Goal: Information Seeking & Learning: Compare options

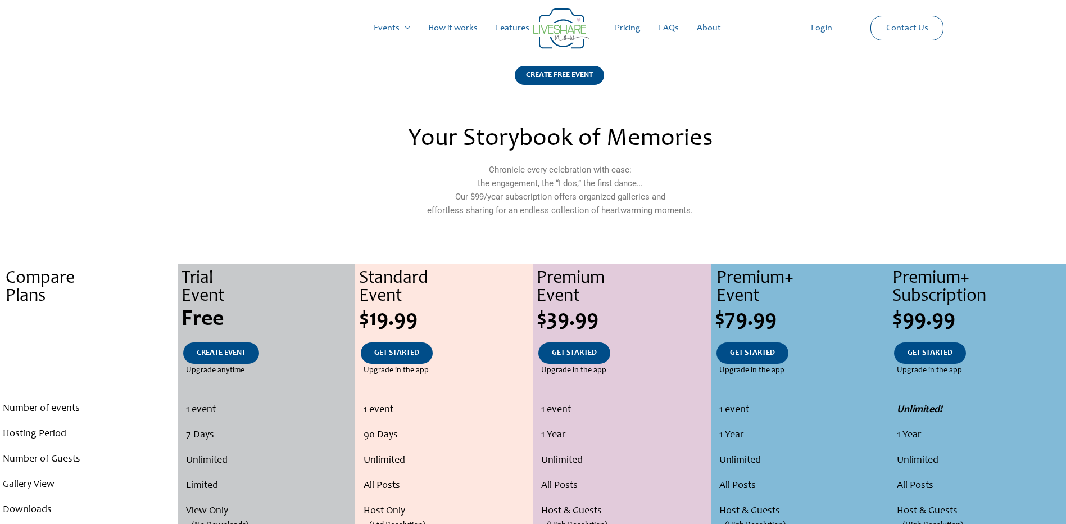
scroll to position [112, 0]
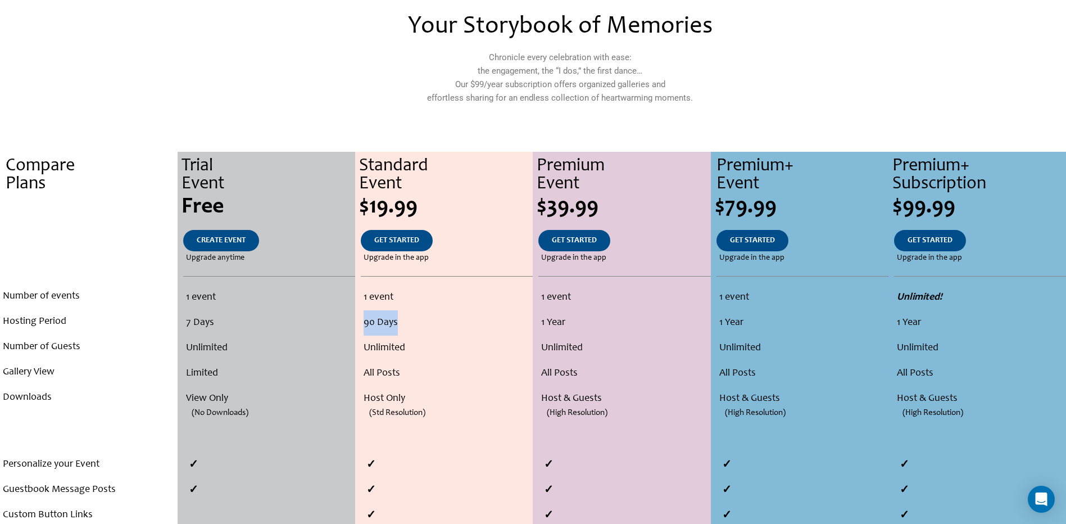
drag, startPoint x: 418, startPoint y: 319, endPoint x: 364, endPoint y: 318, distance: 54.0
click at [364, 318] on li "90 Days" at bounding box center [447, 322] width 166 height 25
drag, startPoint x: 364, startPoint y: 318, endPoint x: 413, endPoint y: 352, distance: 59.7
click at [413, 352] on li "Unlimited" at bounding box center [447, 348] width 166 height 25
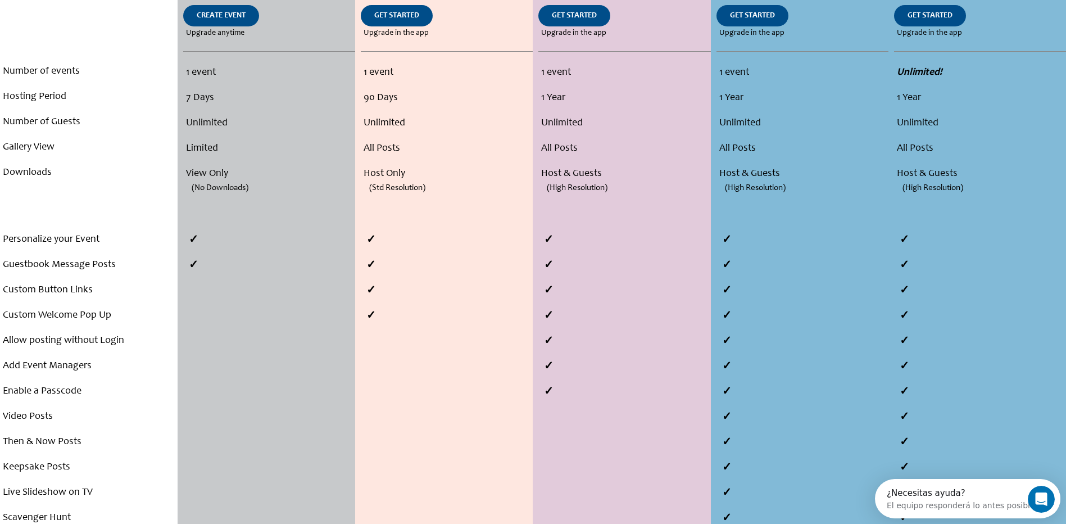
scroll to position [0, 0]
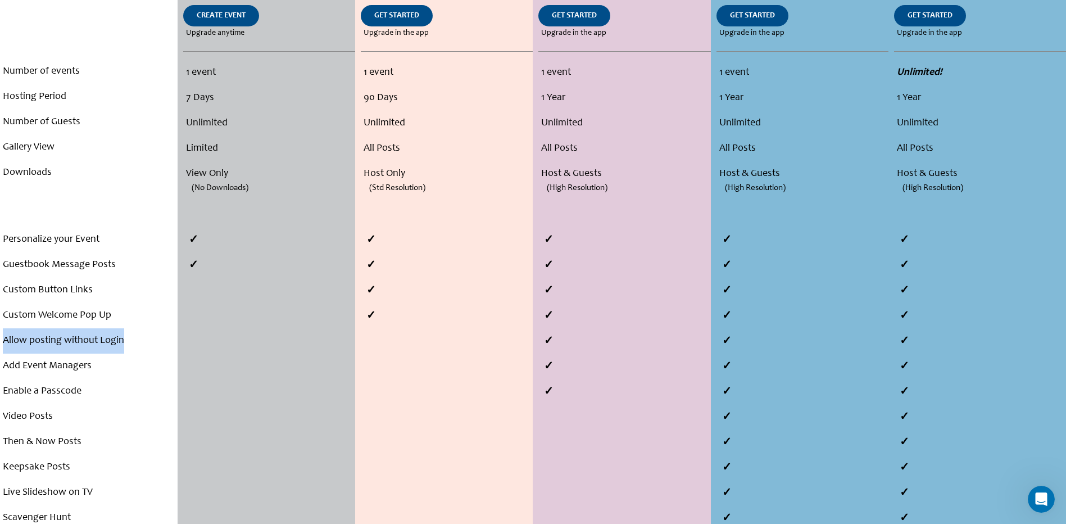
drag, startPoint x: 0, startPoint y: 333, endPoint x: 140, endPoint y: 334, distance: 140.0
click at [140, 334] on div "Personalize your Event Guestbook Message Posts Custom Button Links Custom Welco…" at bounding box center [89, 391] width 178 height 329
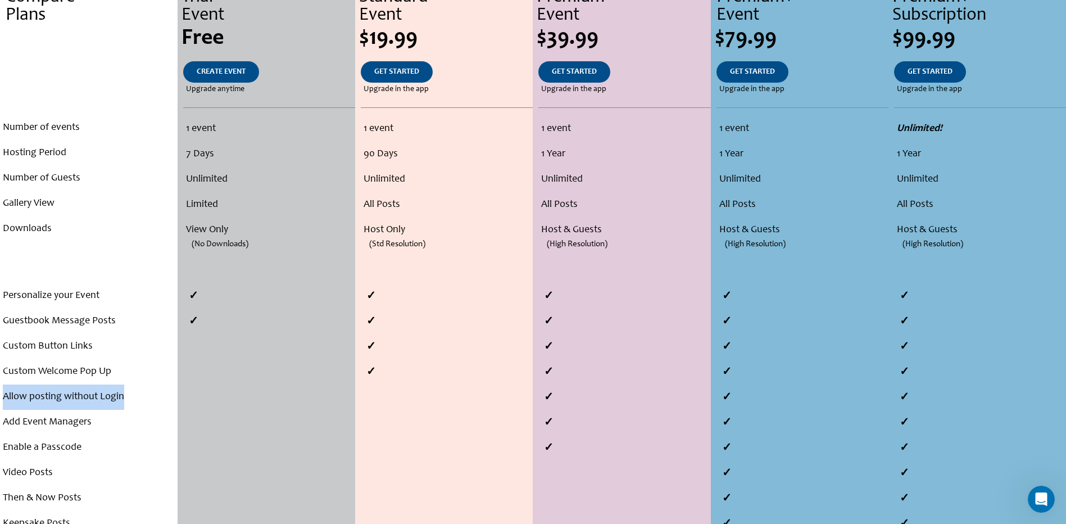
scroll to position [337, 0]
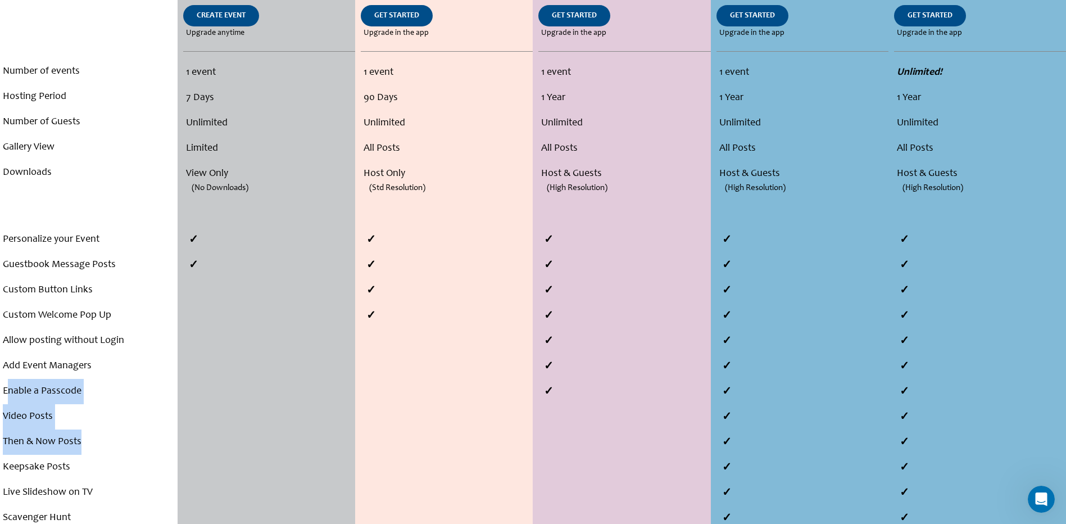
drag, startPoint x: 10, startPoint y: 391, endPoint x: 82, endPoint y: 443, distance: 89.7
click at [82, 443] on ul "Personalize your Event Guestbook Message Posts Custom Button Links Custom Welco…" at bounding box center [89, 391] width 172 height 329
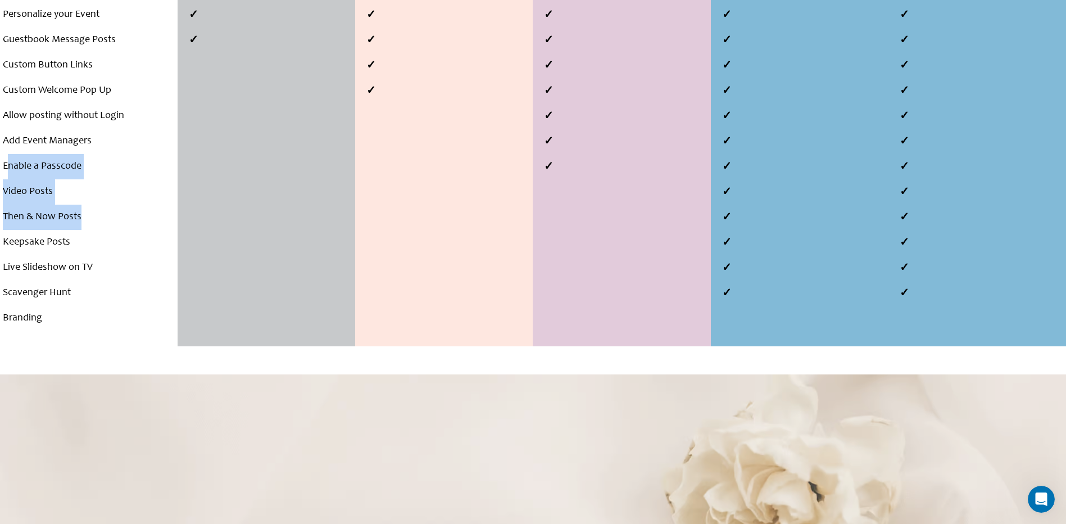
click at [82, 443] on img at bounding box center [533, 526] width 1066 height 305
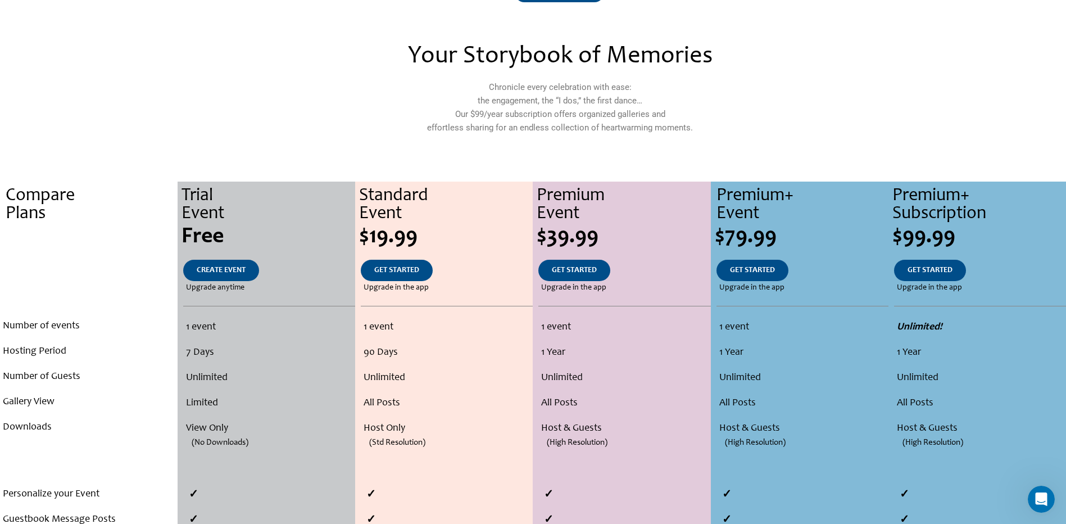
scroll to position [0, 0]
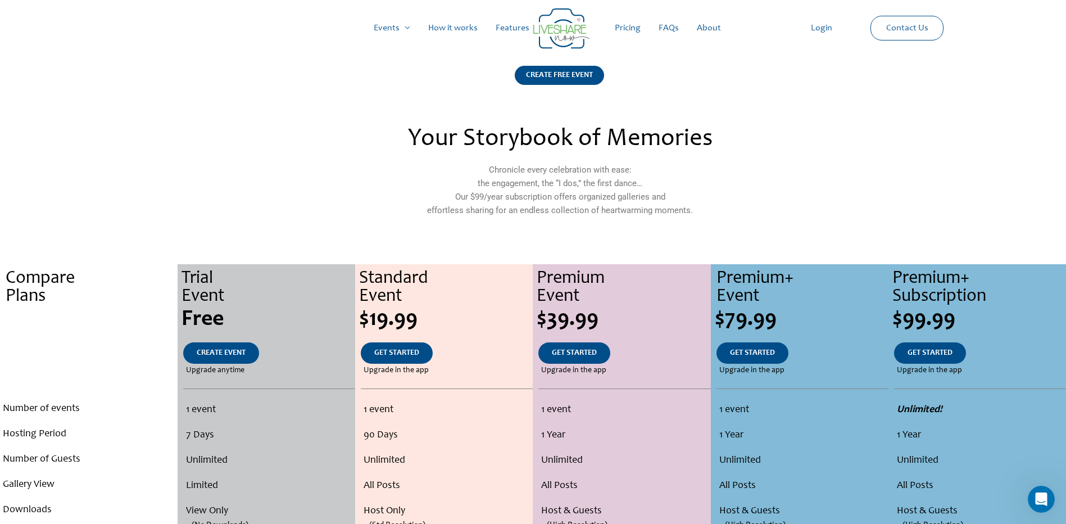
click at [515, 29] on link "Features" at bounding box center [513, 28] width 52 height 36
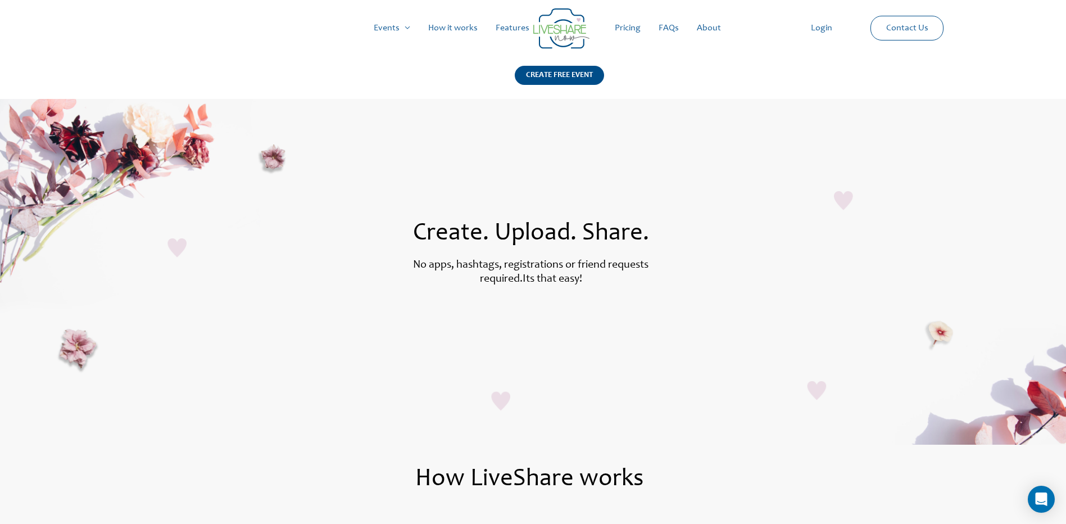
click at [631, 30] on link "Pricing" at bounding box center [628, 28] width 44 height 36
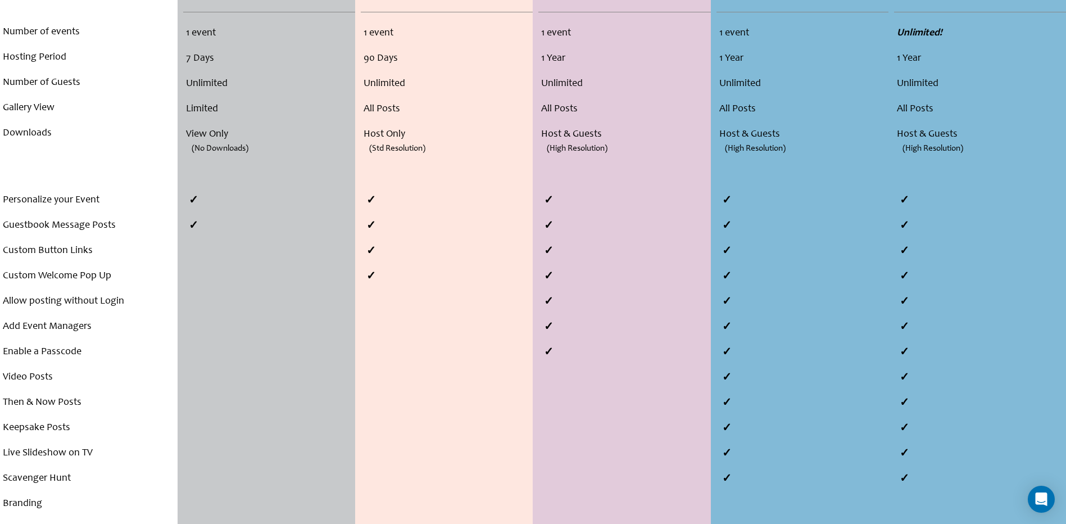
scroll to position [393, 0]
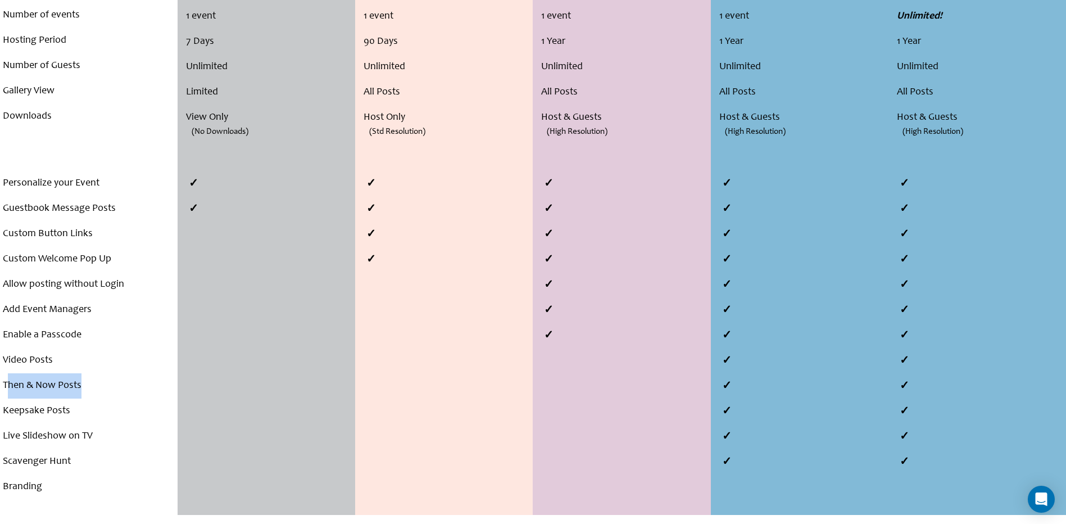
drag, startPoint x: 10, startPoint y: 387, endPoint x: 118, endPoint y: 386, distance: 107.9
click at [118, 386] on li "Then & Now Posts" at bounding box center [89, 385] width 172 height 25
drag, startPoint x: 1, startPoint y: 415, endPoint x: 73, endPoint y: 422, distance: 72.3
click at [73, 422] on div "Personalize your Event Guestbook Message Posts Custom Button Links Custom Welco…" at bounding box center [89, 335] width 178 height 329
drag, startPoint x: 73, startPoint y: 422, endPoint x: -2, endPoint y: 433, distance: 76.2
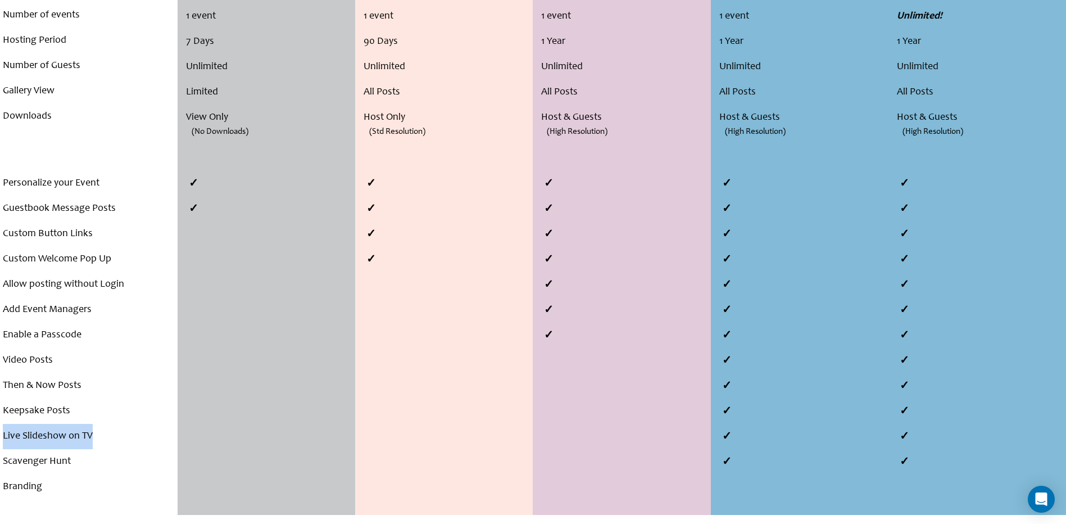
click at [0, 433] on html "Skip to content Main Menu Events Menu Toggle Weddings Celebrations Reunions How…" at bounding box center [533, 396] width 1066 height 1578
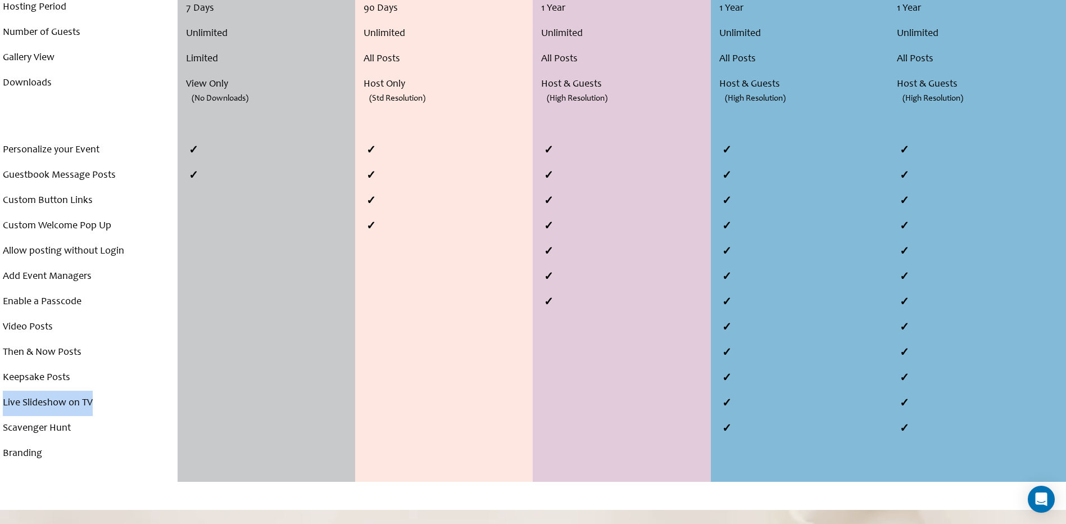
scroll to position [450, 0]
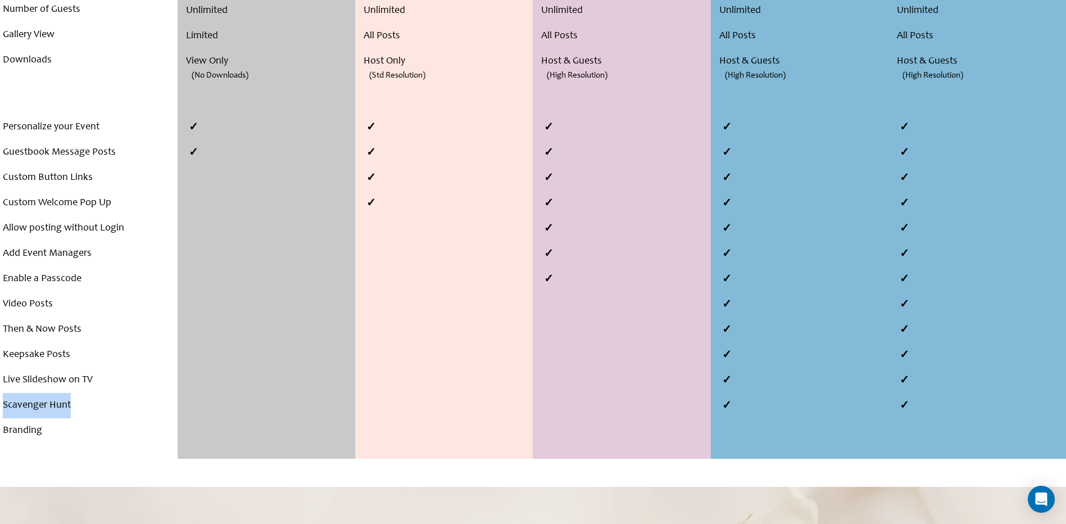
drag, startPoint x: 3, startPoint y: 405, endPoint x: 91, endPoint y: 414, distance: 88.1
click at [91, 414] on li "Scavenger Hunt" at bounding box center [89, 405] width 172 height 25
drag, startPoint x: 91, startPoint y: 414, endPoint x: 16, endPoint y: 428, distance: 76.2
click at [16, 428] on li "Branding" at bounding box center [89, 430] width 172 height 25
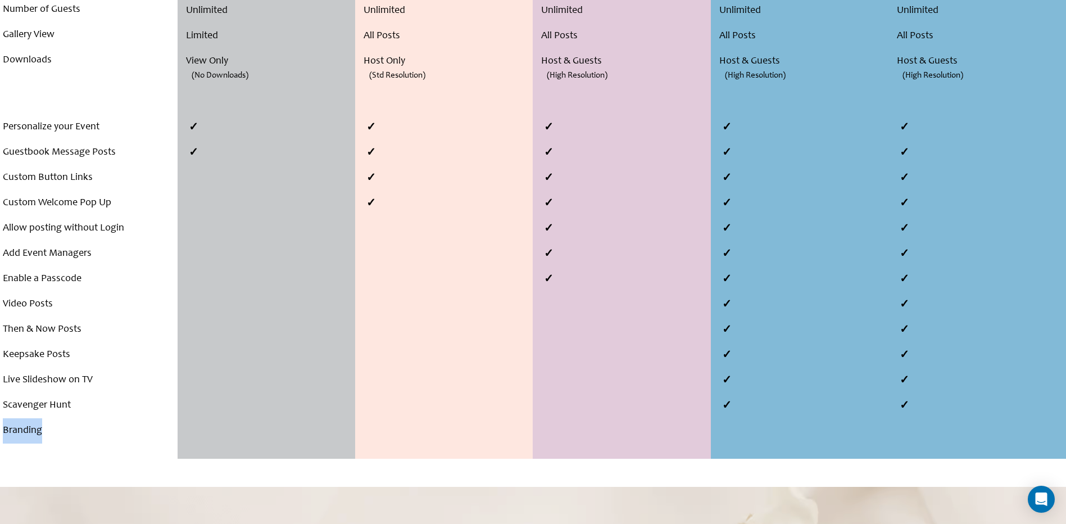
click at [16, 428] on li "Branding" at bounding box center [89, 430] width 172 height 25
drag, startPoint x: 16, startPoint y: 428, endPoint x: 40, endPoint y: 447, distance: 30.5
click at [40, 447] on div "Personalize your Event Guestbook Message Posts Custom Button Links Custom Welco…" at bounding box center [89, 273] width 178 height 370
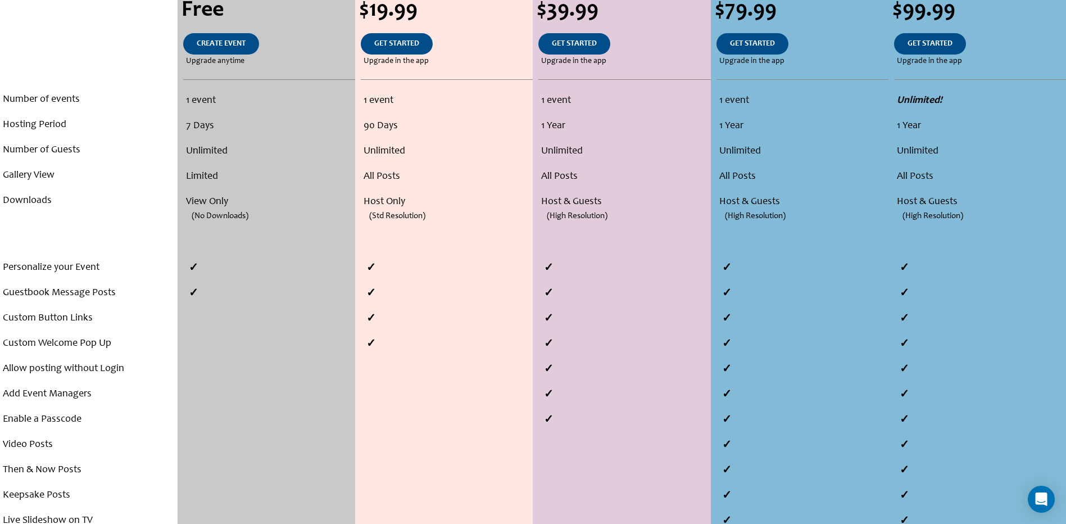
scroll to position [0, 0]
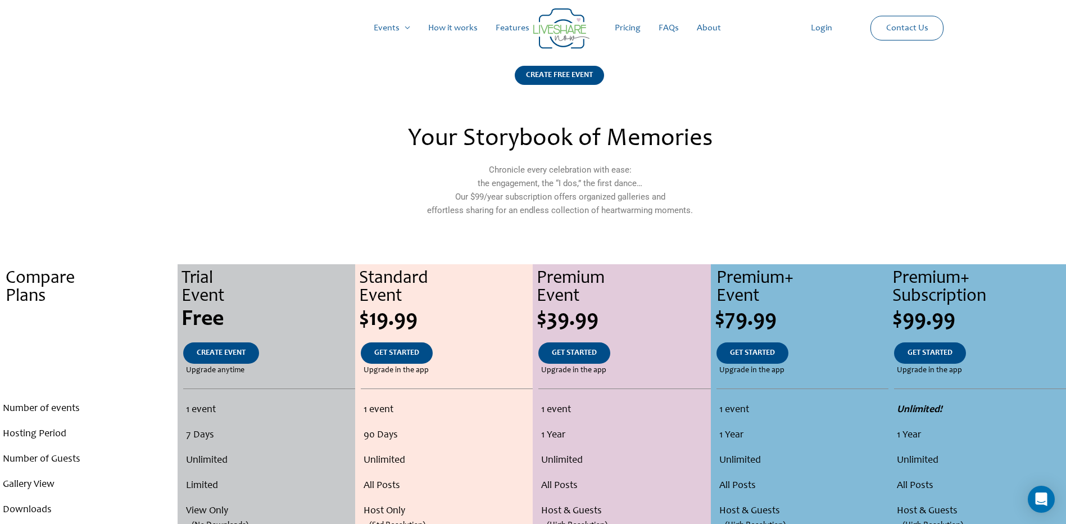
click at [455, 29] on link "How it works" at bounding box center [452, 28] width 67 height 36
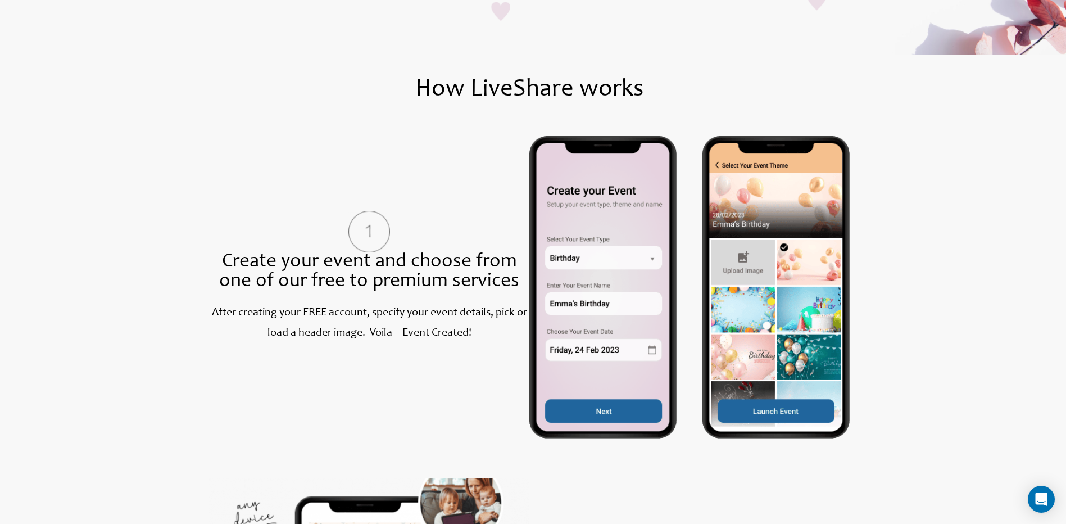
scroll to position [393, 0]
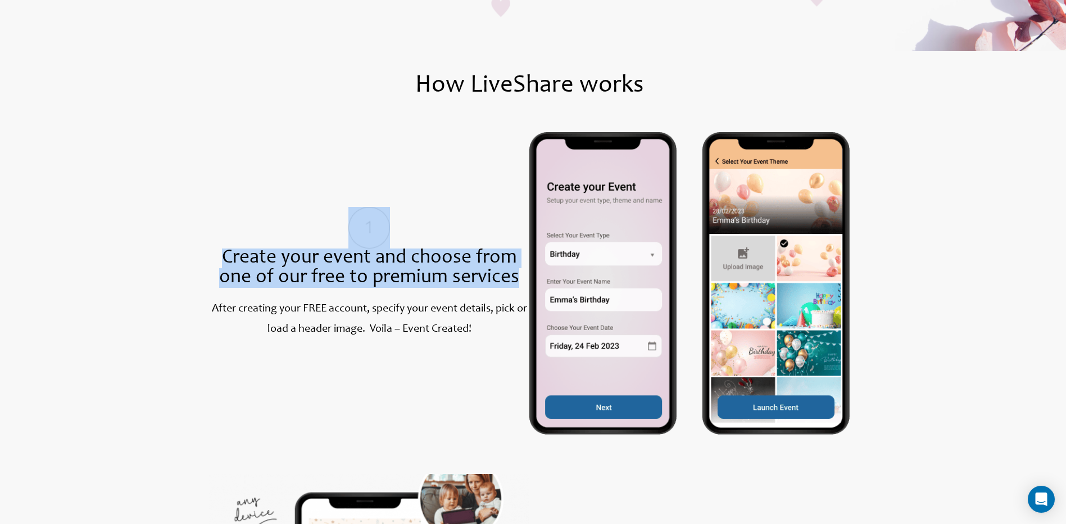
drag, startPoint x: 192, startPoint y: 245, endPoint x: 518, endPoint y: 273, distance: 326.7
click at [518, 273] on section "Create your event and choose from one of our free to premium services After cre…" at bounding box center [529, 283] width 835 height 302
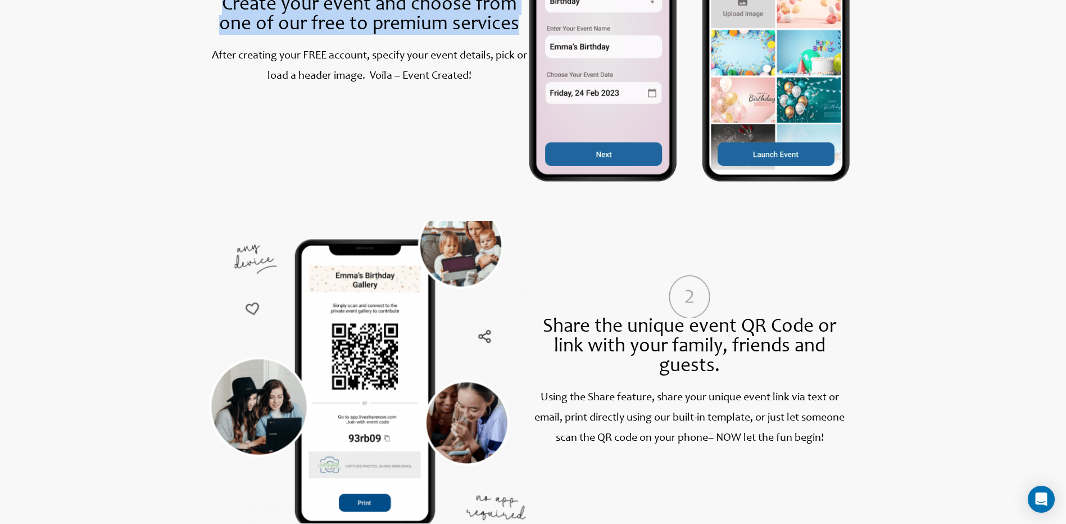
scroll to position [674, 0]
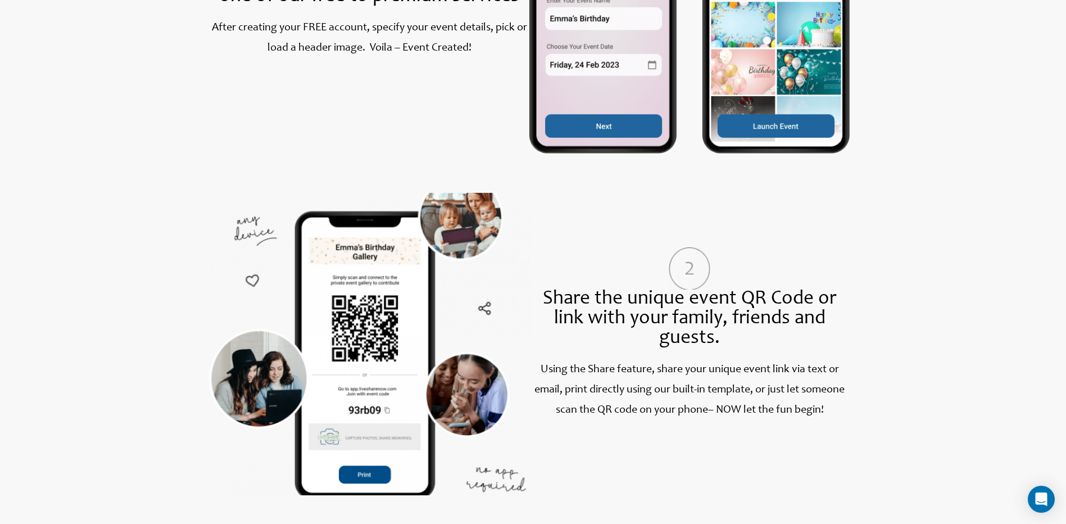
click at [538, 309] on div "Share the unique event QR Code or link with your family, friends and guests." at bounding box center [689, 318] width 320 height 59
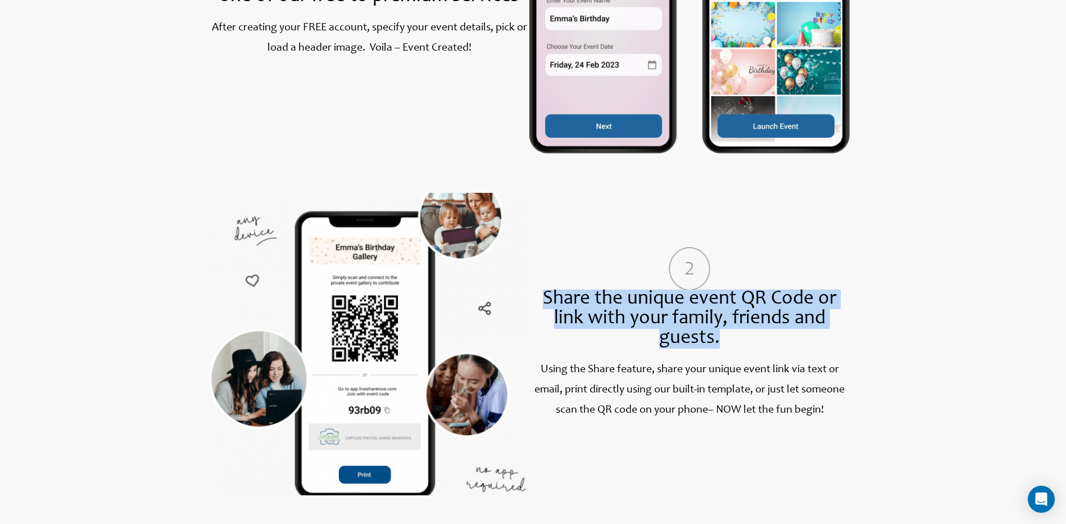
drag, startPoint x: 540, startPoint y: 293, endPoint x: 735, endPoint y: 341, distance: 200.3
click at [735, 341] on div "Share the unique event QR Code or link with your family, friends and guests." at bounding box center [689, 318] width 320 height 59
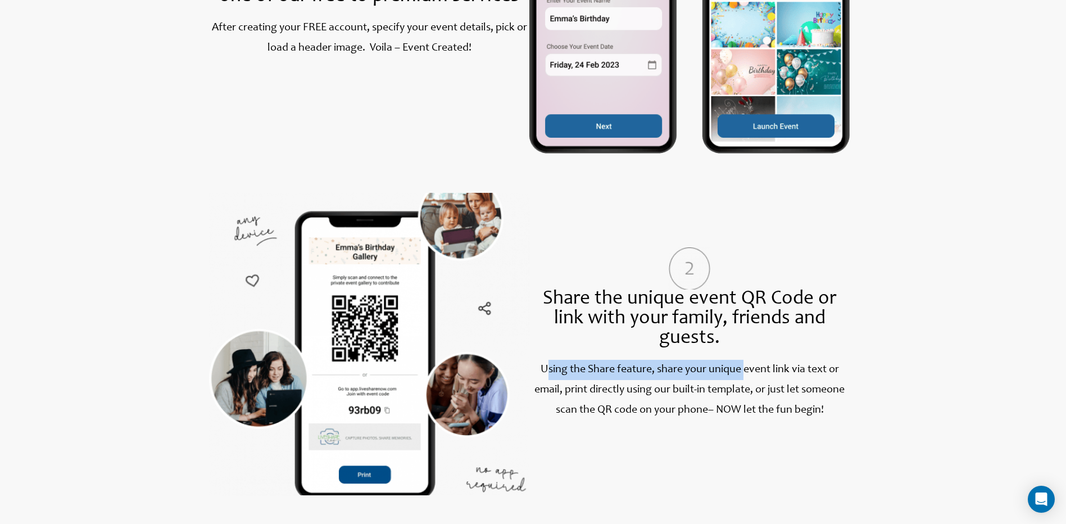
drag, startPoint x: 544, startPoint y: 370, endPoint x: 745, endPoint y: 379, distance: 202.0
click at [745, 379] on p "Using the Share feature, share your unique event link via text or email, print …" at bounding box center [689, 390] width 320 height 61
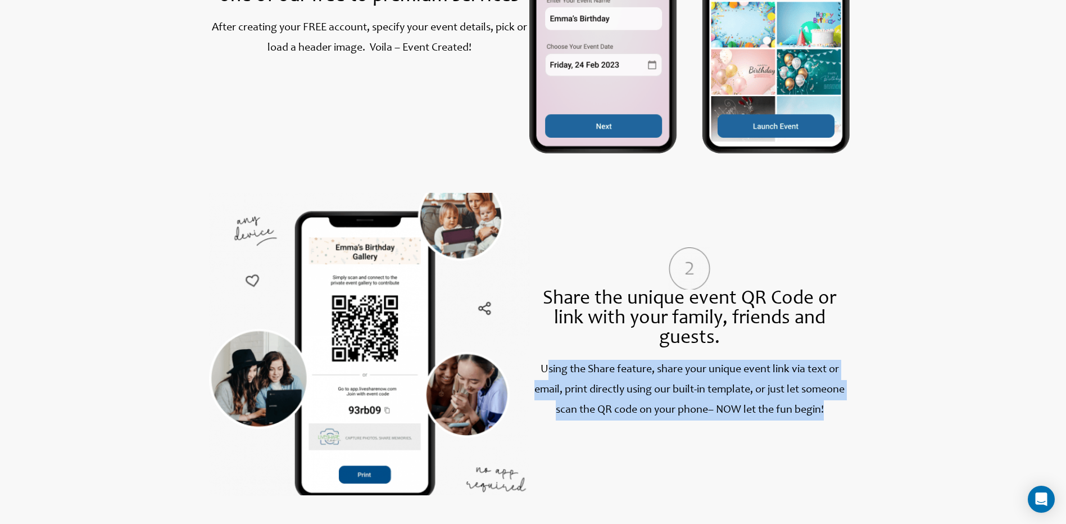
drag, startPoint x: 543, startPoint y: 365, endPoint x: 849, endPoint y: 416, distance: 310.1
click at [849, 416] on p "Using the Share feature, share your unique event link via text or email, print …" at bounding box center [689, 390] width 320 height 61
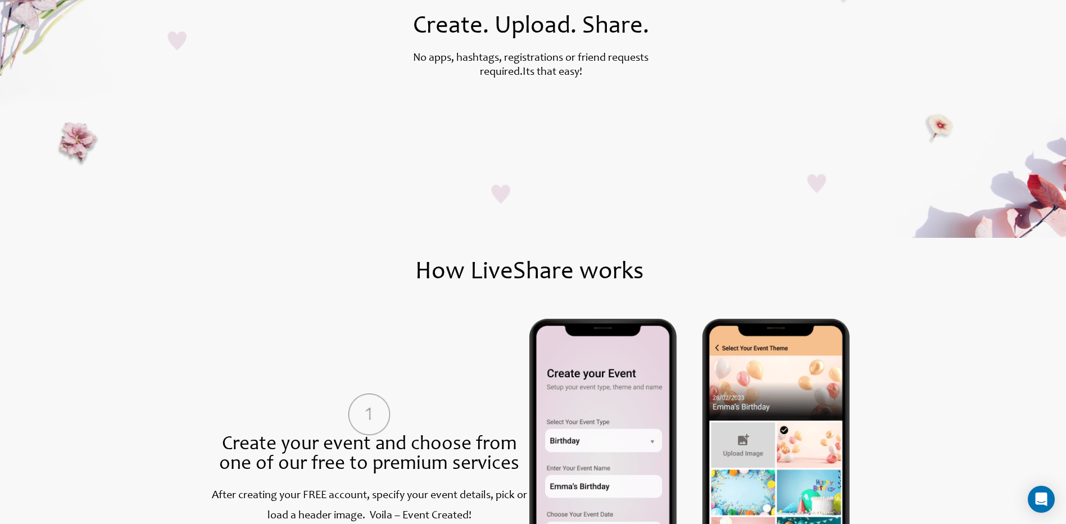
scroll to position [0, 0]
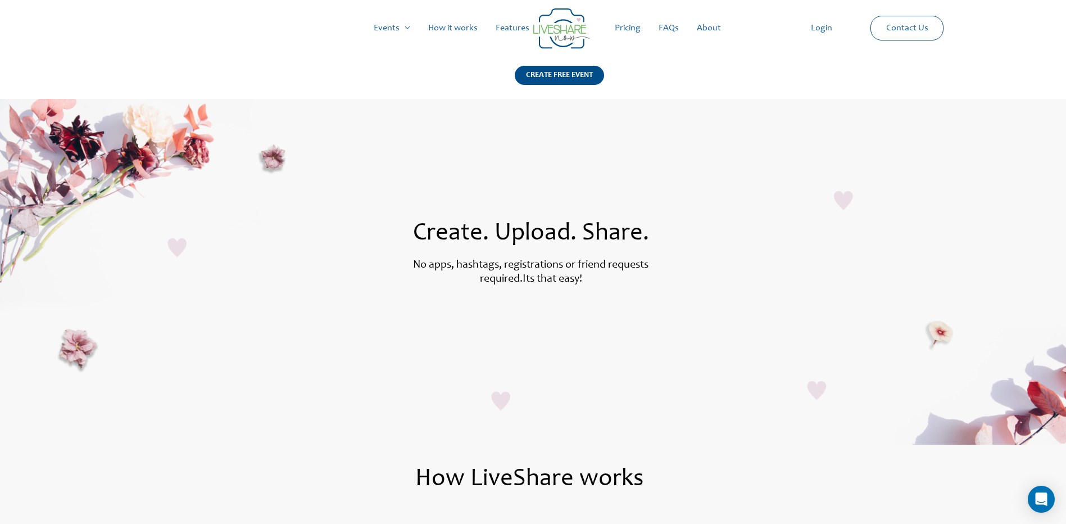
click at [527, 33] on link "Features" at bounding box center [513, 28] width 52 height 36
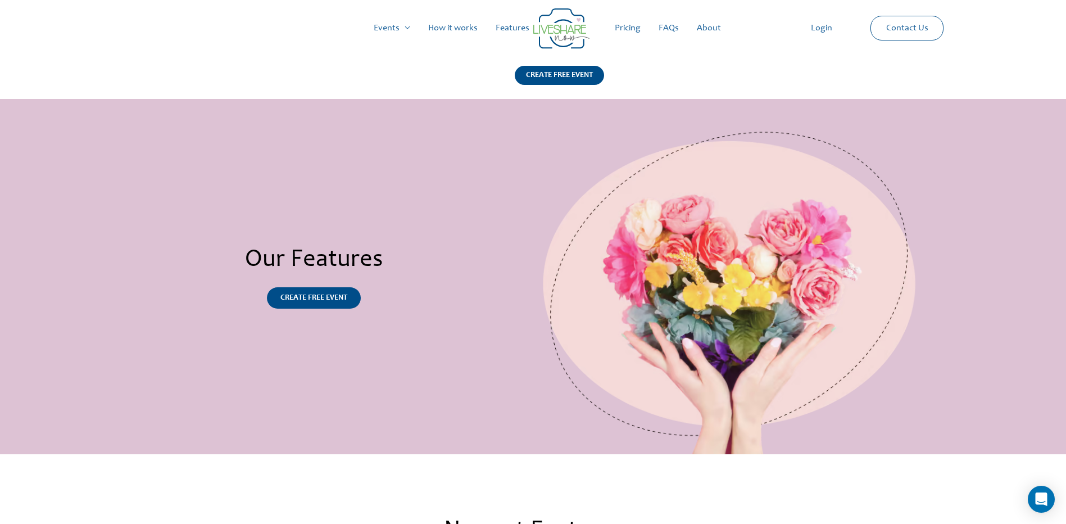
click at [624, 29] on link "Pricing" at bounding box center [628, 28] width 44 height 36
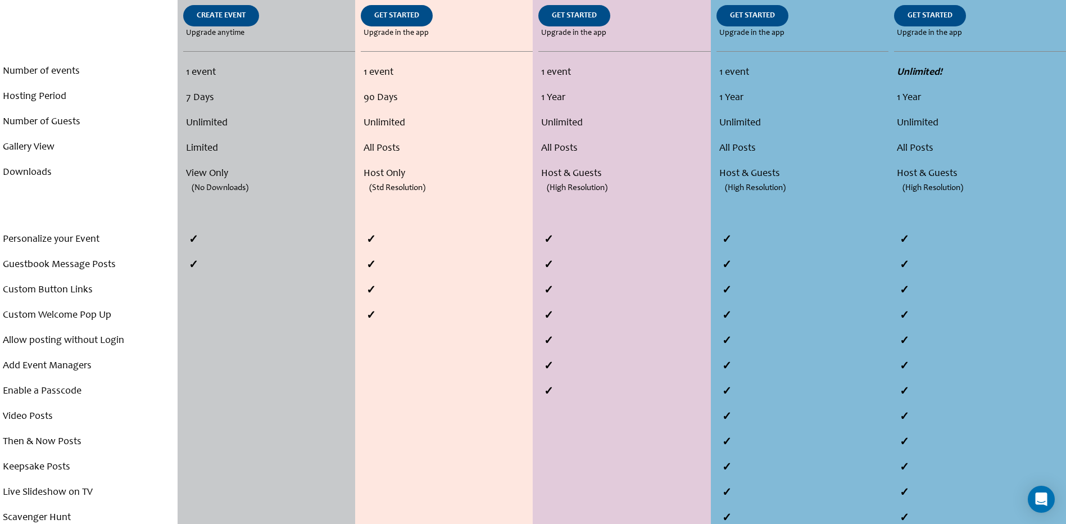
scroll to position [281, 0]
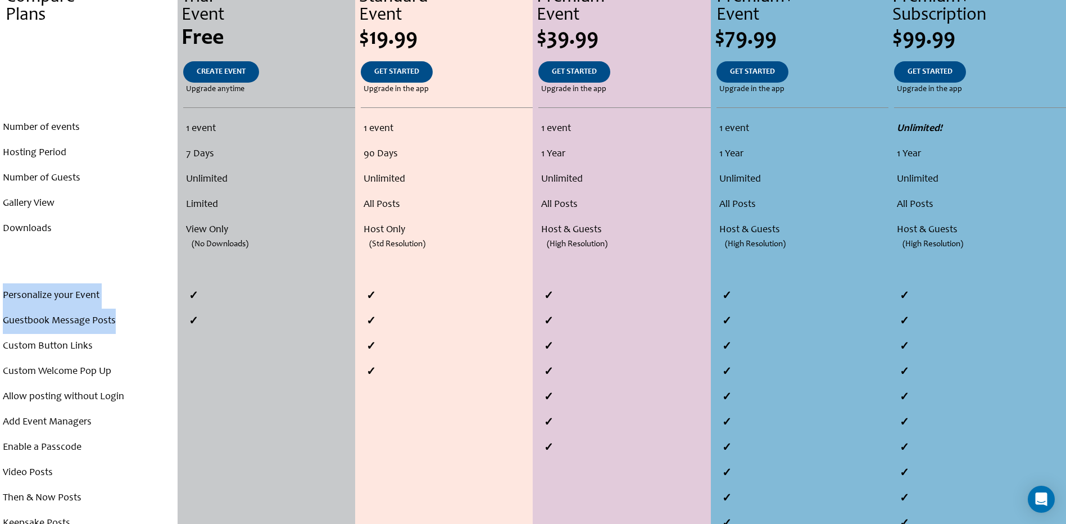
drag, startPoint x: 2, startPoint y: 302, endPoint x: 116, endPoint y: 328, distance: 117.1
click at [116, 328] on div "Personalize your Event Guestbook Message Posts Custom Button Links Custom Welco…" at bounding box center [89, 447] width 178 height 329
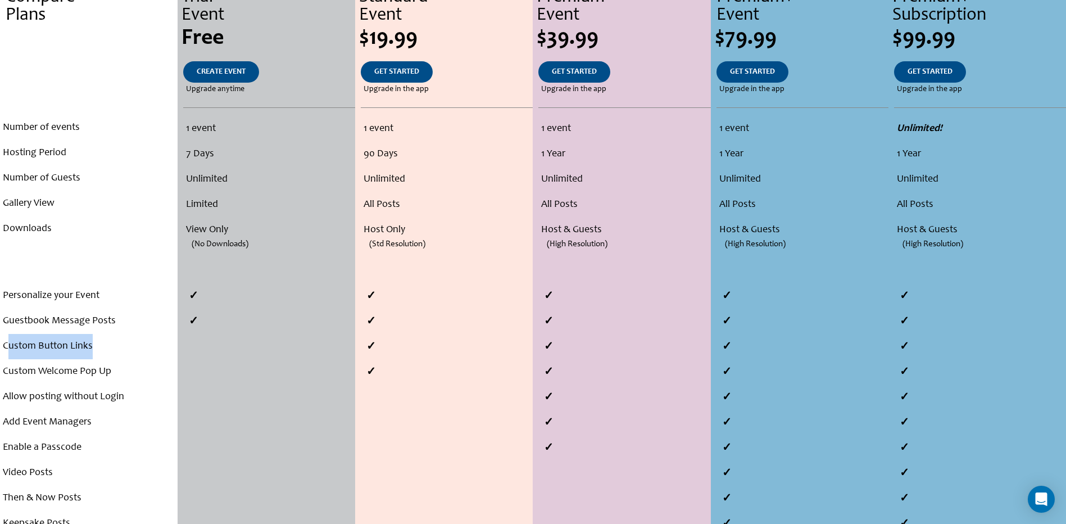
drag, startPoint x: 10, startPoint y: 342, endPoint x: 126, endPoint y: 348, distance: 115.9
click at [126, 348] on li "Custom Button Links" at bounding box center [89, 346] width 172 height 25
drag, startPoint x: 1, startPoint y: 369, endPoint x: 122, endPoint y: 374, distance: 121.5
click at [122, 374] on div "Personalize your Event Guestbook Message Posts Custom Button Links Custom Welco…" at bounding box center [89, 447] width 178 height 329
drag, startPoint x: 22, startPoint y: 399, endPoint x: 140, endPoint y: 400, distance: 117.5
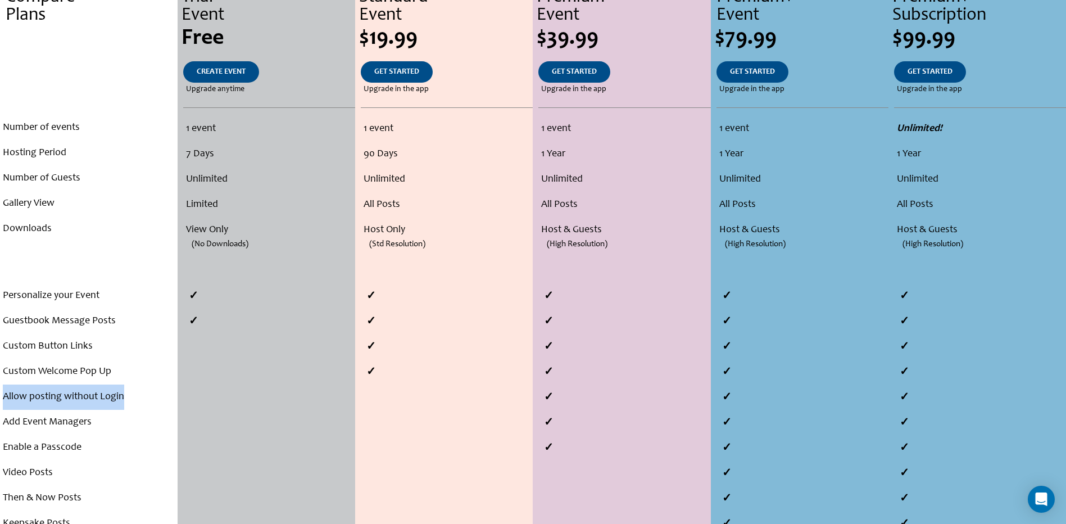
click at [140, 400] on li "Allow posting without Login" at bounding box center [89, 396] width 172 height 25
drag, startPoint x: 7, startPoint y: 425, endPoint x: 92, endPoint y: 423, distance: 85.5
click at [92, 423] on li "Add Event Managers" at bounding box center [89, 422] width 172 height 25
drag, startPoint x: 92, startPoint y: 423, endPoint x: 103, endPoint y: 444, distance: 23.4
click at [103, 444] on li "Enable a Passcode" at bounding box center [89, 447] width 172 height 25
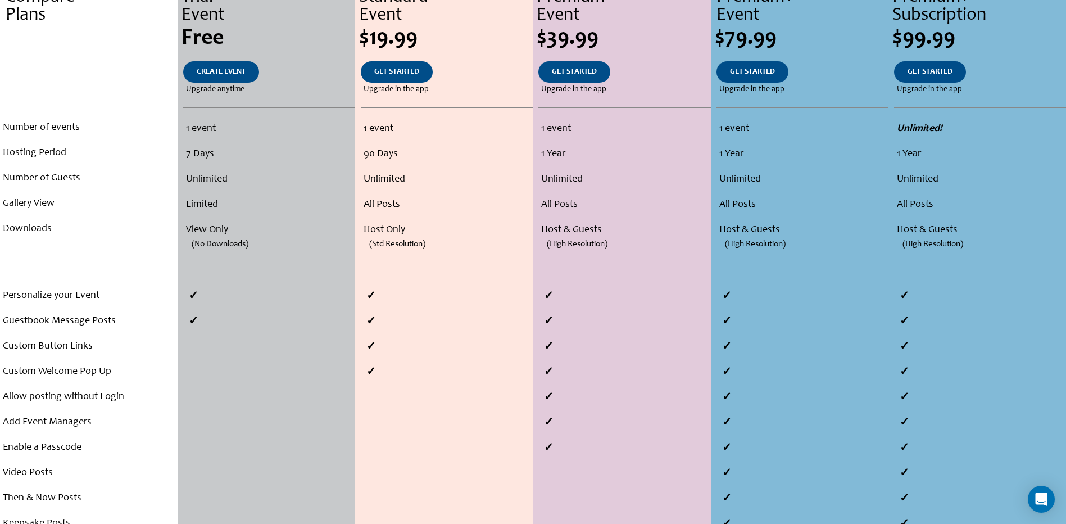
drag, startPoint x: 103, startPoint y: 444, endPoint x: 15, endPoint y: 473, distance: 92.4
click at [15, 473] on li "Video Posts" at bounding box center [89, 472] width 172 height 25
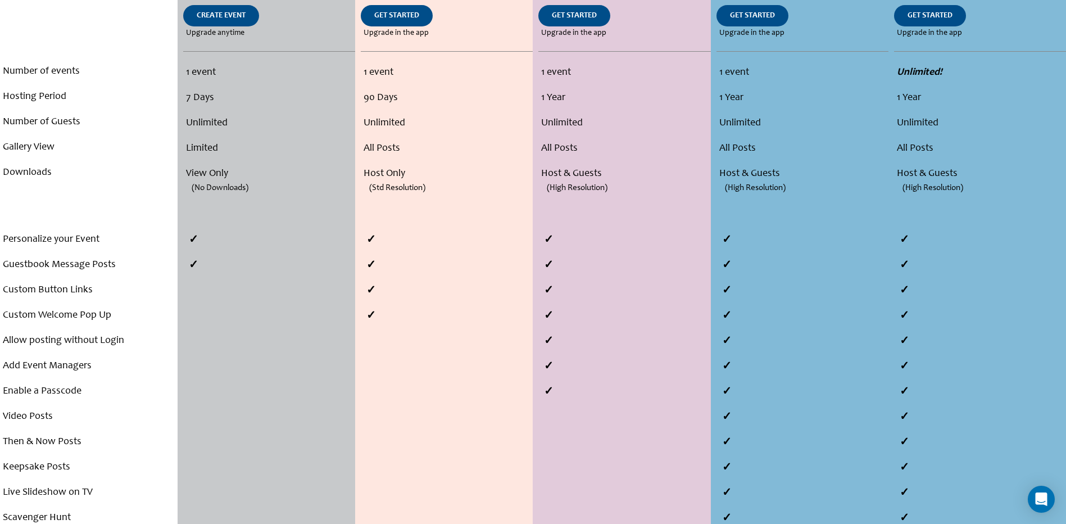
scroll to position [393, 0]
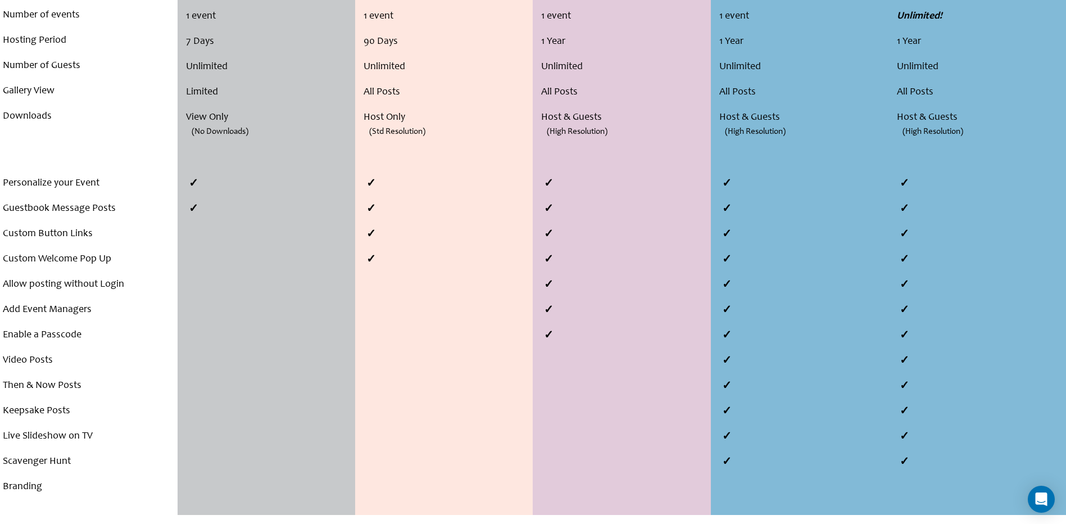
click at [33, 352] on li "Video Posts" at bounding box center [89, 360] width 172 height 25
drag, startPoint x: 10, startPoint y: 363, endPoint x: 188, endPoint y: 368, distance: 178.8
click at [188, 368] on div "Compare Plans . . . Number of events Hosting Period Number of Guests Gallery Vi…" at bounding box center [533, 193] width 1066 height 644
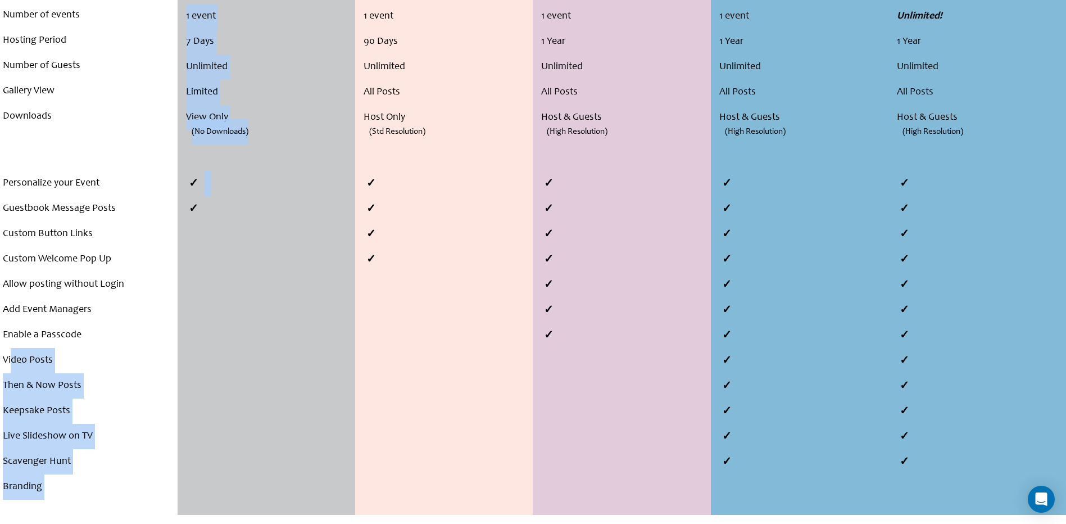
scroll to position [112, 0]
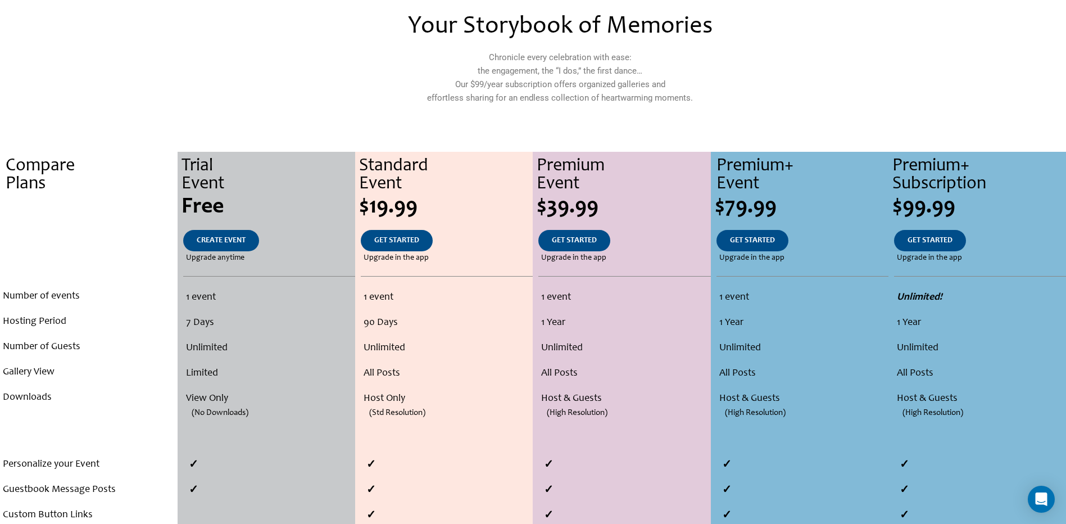
click at [569, 314] on li "1 Year" at bounding box center [624, 322] width 166 height 25
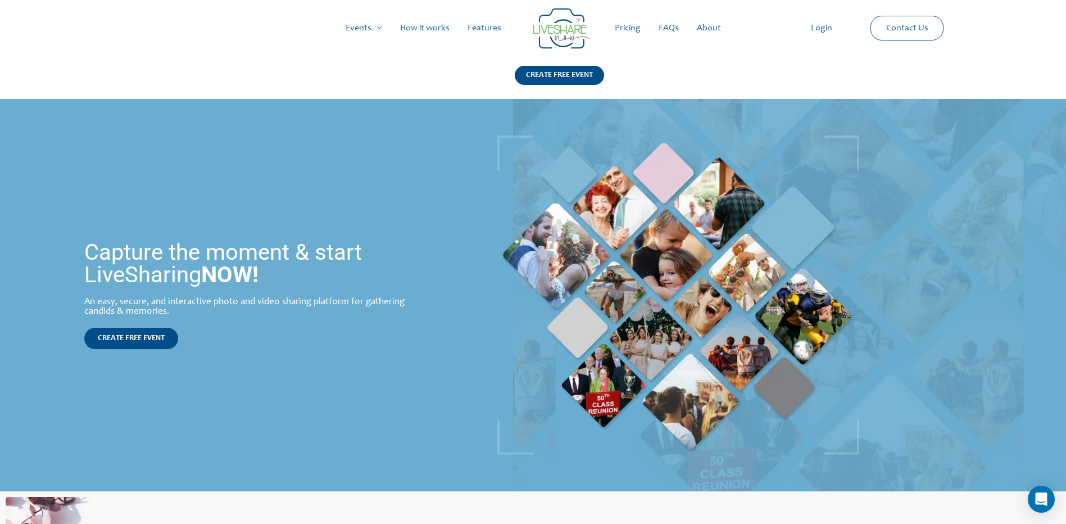
click at [637, 35] on link "Pricing" at bounding box center [628, 28] width 44 height 36
